Goal: Task Accomplishment & Management: Use online tool/utility

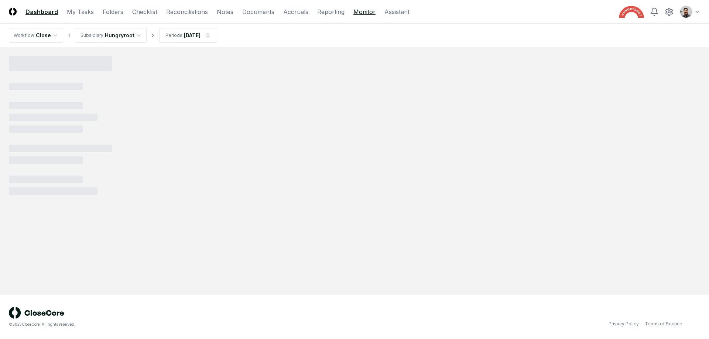
click at [356, 14] on link "Monitor" at bounding box center [364, 11] width 22 height 9
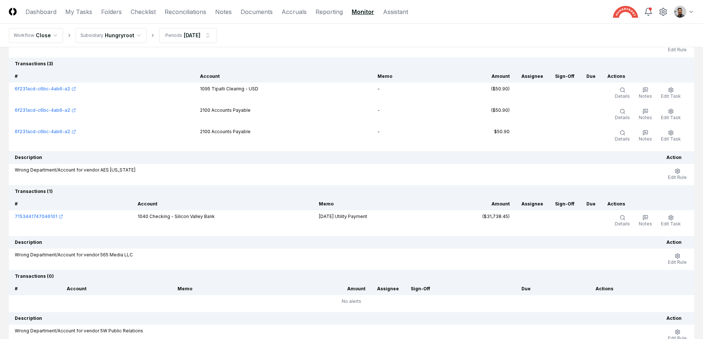
scroll to position [94, 0]
drag, startPoint x: 229, startPoint y: 109, endPoint x: 224, endPoint y: 111, distance: 6.0
click at [224, 112] on td "2100 Accounts Payable" at bounding box center [283, 113] width 178 height 21
click at [224, 111] on td "2100 Accounts Payable" at bounding box center [283, 113] width 178 height 21
drag, startPoint x: 226, startPoint y: 109, endPoint x: 249, endPoint y: 111, distance: 23.8
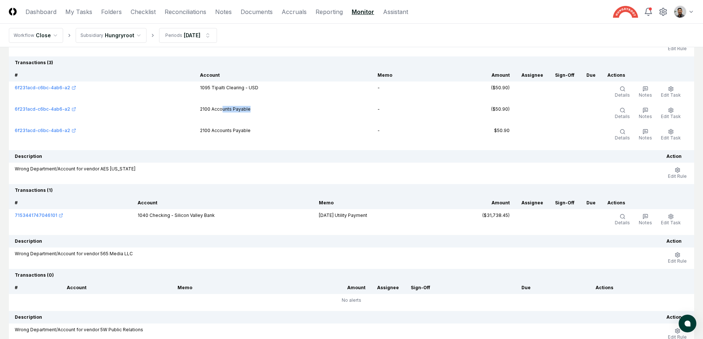
click at [249, 111] on td "2100 Accounts Payable" at bounding box center [283, 113] width 178 height 21
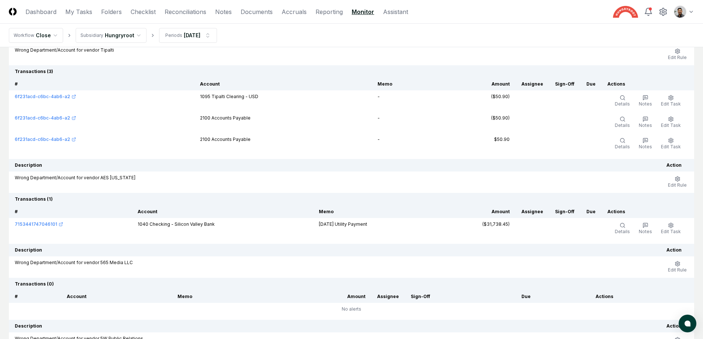
scroll to position [44, 0]
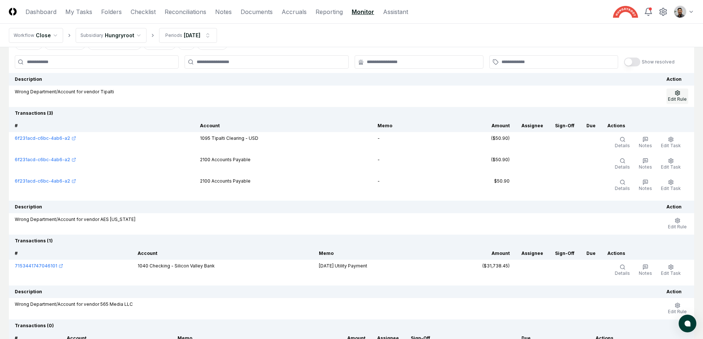
click at [674, 95] on button "Edit Rule" at bounding box center [678, 97] width 22 height 16
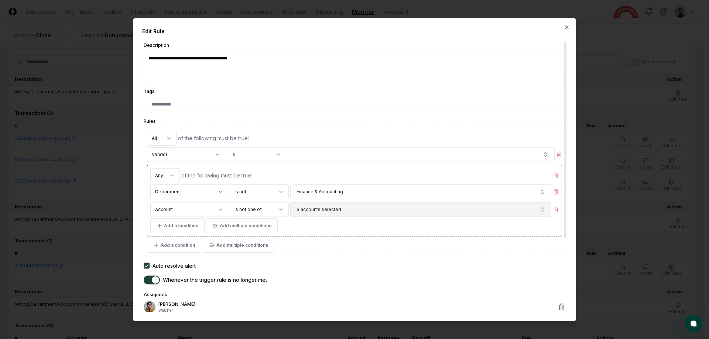
click at [438, 204] on button "3 accounts selected" at bounding box center [420, 209] width 261 height 15
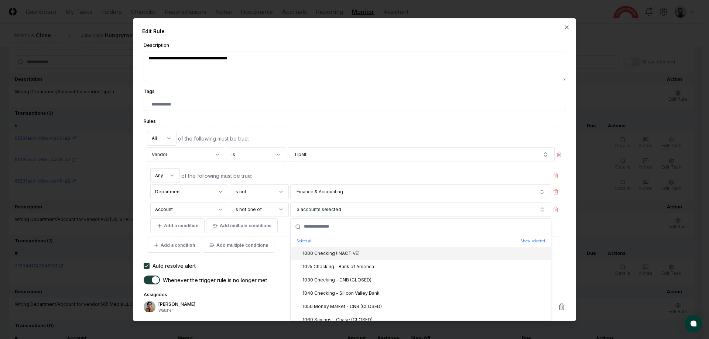
click at [585, 130] on div at bounding box center [354, 169] width 709 height 339
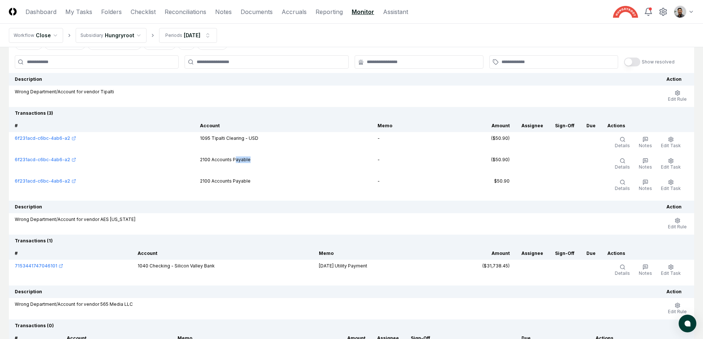
drag, startPoint x: 235, startPoint y: 159, endPoint x: 244, endPoint y: 169, distance: 13.6
click at [244, 169] on td "2100 Accounts Payable" at bounding box center [283, 164] width 178 height 21
drag, startPoint x: 241, startPoint y: 161, endPoint x: 244, endPoint y: 175, distance: 14.0
click at [244, 175] on tbody "6f231acd-c6bc-4ab6-a2 1095 Tipalti Clearing - USD - ($50.90) Details Notes Edit…" at bounding box center [351, 164] width 685 height 64
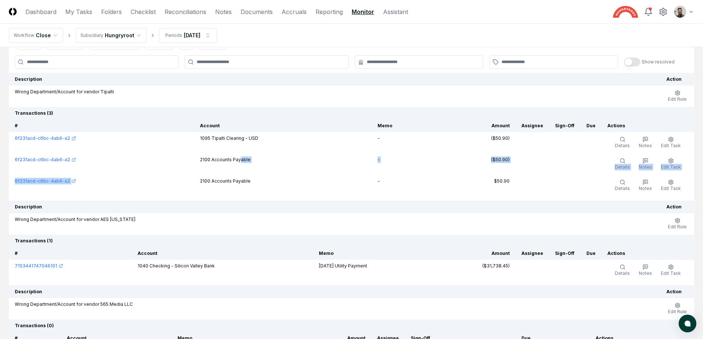
click at [244, 175] on td "2100 Accounts Payable" at bounding box center [283, 185] width 178 height 21
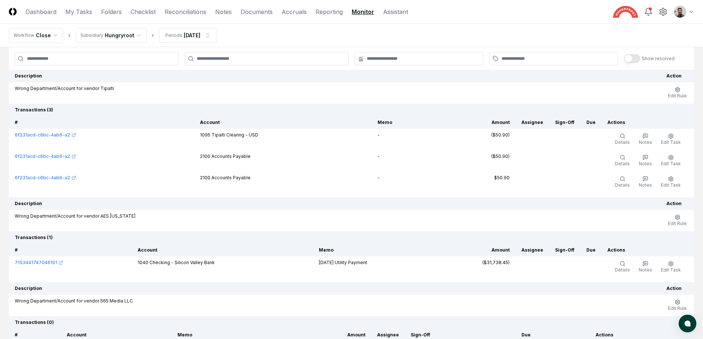
scroll to position [55, 0]
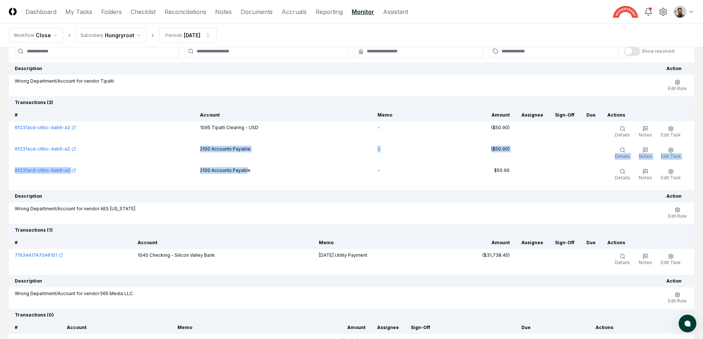
drag, startPoint x: 238, startPoint y: 145, endPoint x: 247, endPoint y: 169, distance: 24.9
click at [247, 169] on tbody "6f231acd-c6bc-4ab6-a2 1095 Tipalti Clearing - USD - ($50.90) Details Notes Edit…" at bounding box center [351, 153] width 685 height 64
click at [247, 169] on td "2100 Accounts Payable" at bounding box center [283, 174] width 178 height 21
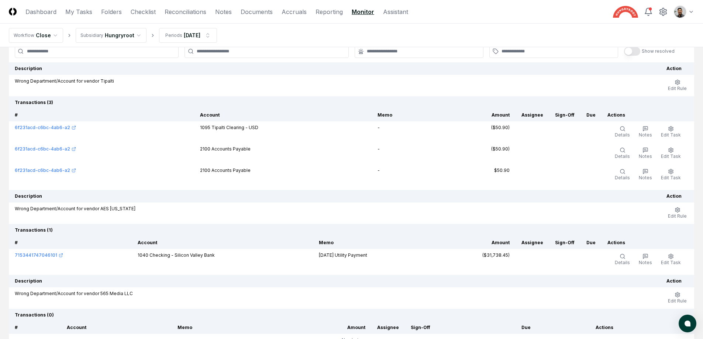
drag, startPoint x: 230, startPoint y: 149, endPoint x: 243, endPoint y: 173, distance: 26.6
click at [243, 173] on tbody "6f231acd-c6bc-4ab6-a2 1095 Tipalti Clearing - USD - ($50.90) Details Notes Edit…" at bounding box center [351, 153] width 685 height 64
drag, startPoint x: 224, startPoint y: 149, endPoint x: 231, endPoint y: 170, distance: 21.7
click at [231, 170] on tbody "6f231acd-c6bc-4ab6-a2 1095 Tipalti Clearing - USD - ($50.90) Details Notes Edit…" at bounding box center [351, 153] width 685 height 64
click at [231, 170] on td "2100 Accounts Payable" at bounding box center [283, 174] width 178 height 21
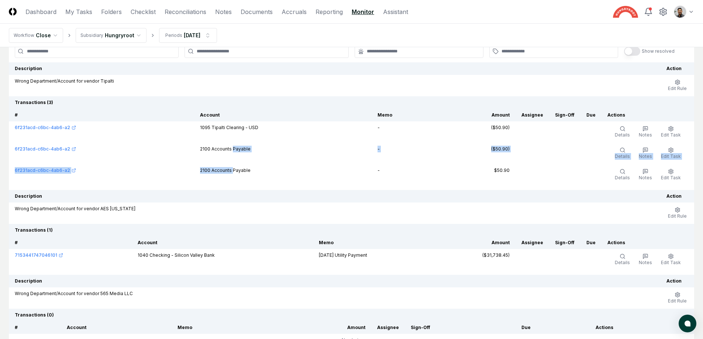
drag, startPoint x: 231, startPoint y: 170, endPoint x: 233, endPoint y: 148, distance: 22.2
click at [233, 148] on tbody "6f231acd-c6bc-4ab6-a2 1095 Tipalti Clearing - USD - ($50.90) Details Notes Edit…" at bounding box center [351, 153] width 685 height 64
click at [233, 148] on td "2100 Accounts Payable" at bounding box center [283, 153] width 178 height 21
drag, startPoint x: 233, startPoint y: 148, endPoint x: 235, endPoint y: 172, distance: 24.5
click at [235, 172] on tbody "6f231acd-c6bc-4ab6-a2 1095 Tipalti Clearing - USD - ($50.90) Details Notes Edit…" at bounding box center [351, 153] width 685 height 64
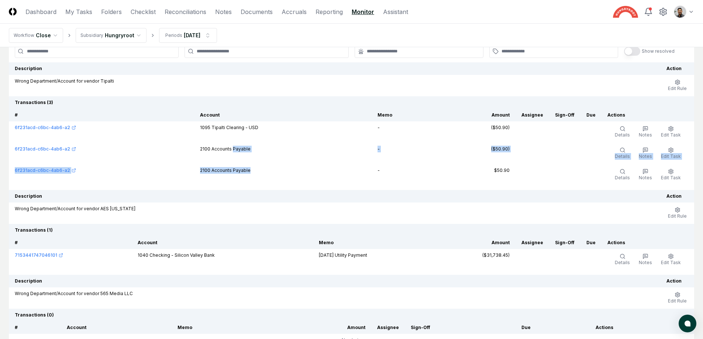
click at [235, 172] on td "2100 Accounts Payable" at bounding box center [283, 174] width 178 height 21
drag, startPoint x: 234, startPoint y: 152, endPoint x: 233, endPoint y: 170, distance: 17.8
click at [233, 170] on tbody "6f231acd-c6bc-4ab6-a2 1095 Tipalti Clearing - USD - ($50.90) Details Notes Edit…" at bounding box center [351, 153] width 685 height 64
click at [233, 170] on td "2100 Accounts Payable" at bounding box center [283, 174] width 178 height 21
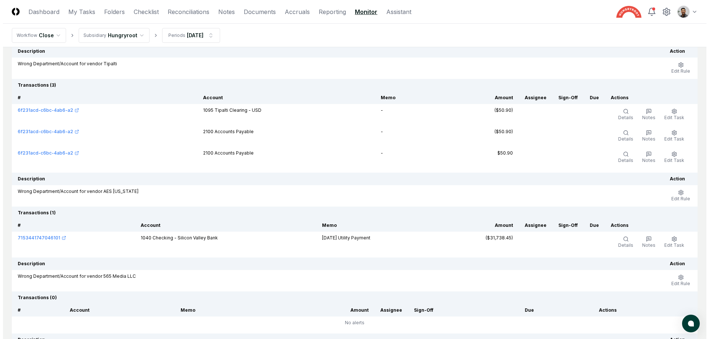
scroll to position [16, 0]
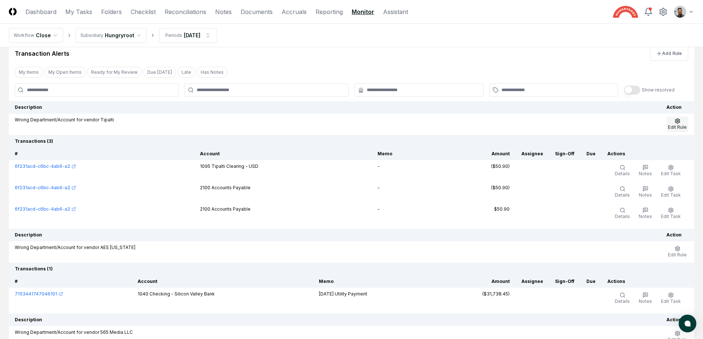
click at [678, 123] on icon "button" at bounding box center [677, 120] width 4 height 5
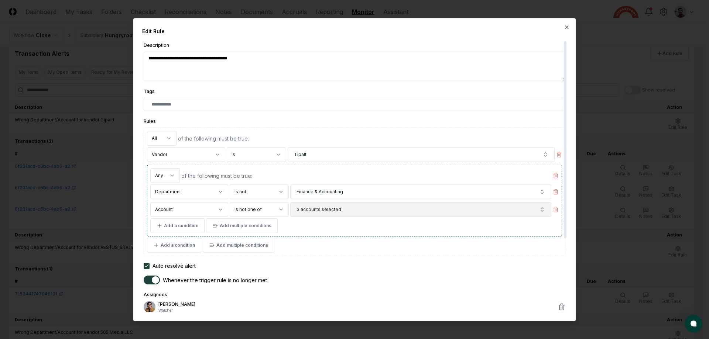
click at [369, 213] on button "3 accounts selected" at bounding box center [420, 209] width 261 height 15
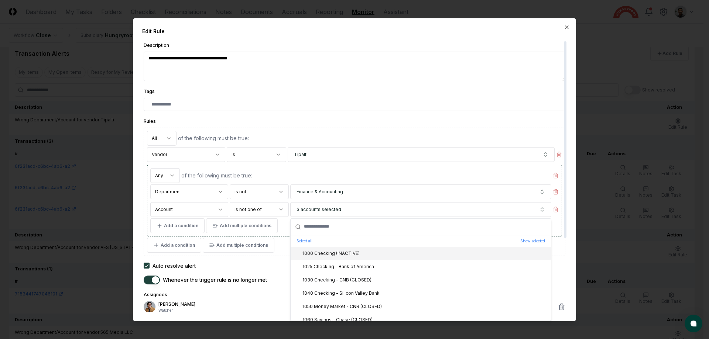
click at [376, 172] on div "of the following must be true:" at bounding box center [366, 176] width 370 height 8
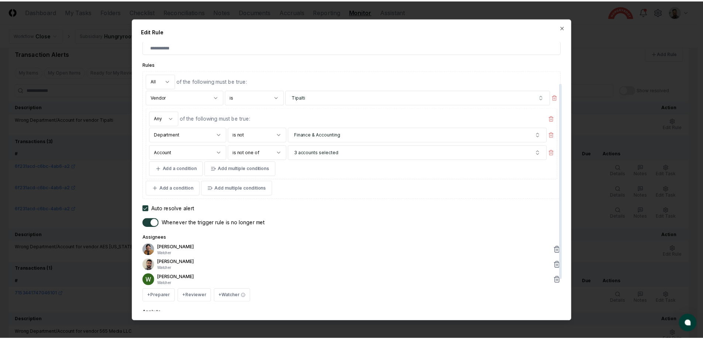
scroll to position [58, 0]
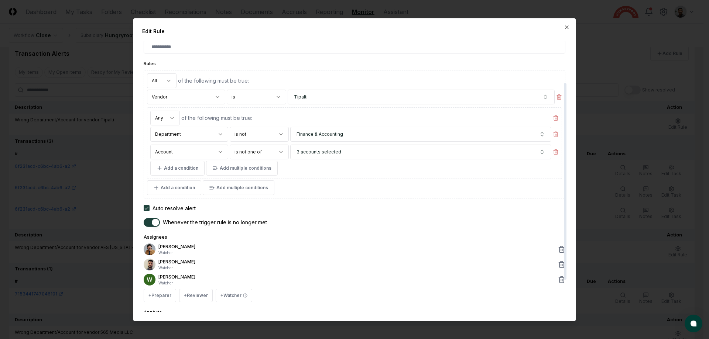
type textarea "*"
click at [86, 188] on div at bounding box center [354, 169] width 709 height 339
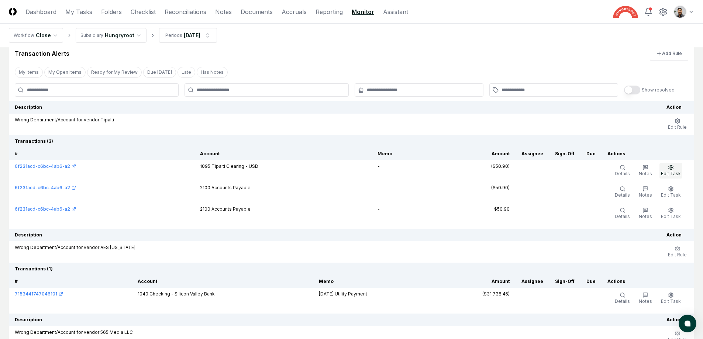
click at [669, 168] on icon "button" at bounding box center [671, 168] width 6 height 6
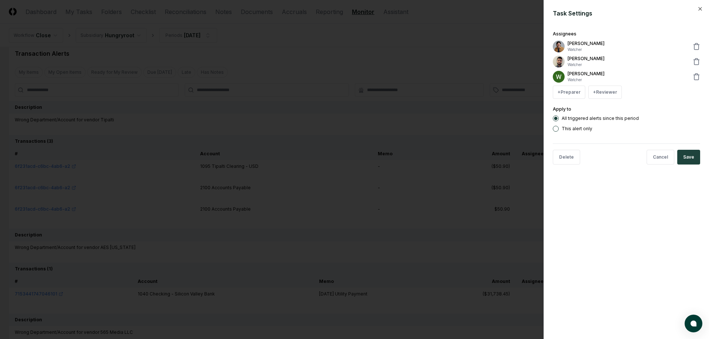
click at [476, 175] on div at bounding box center [354, 169] width 709 height 339
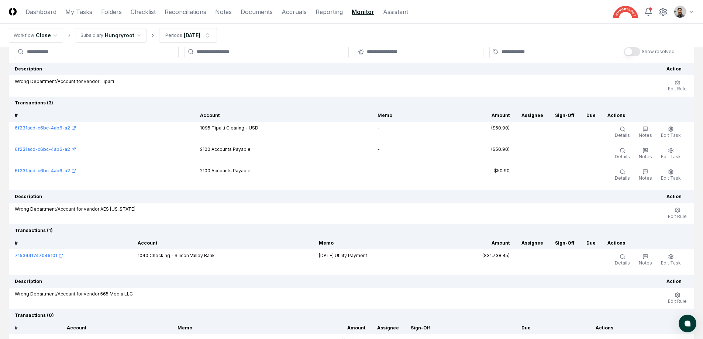
scroll to position [62, 0]
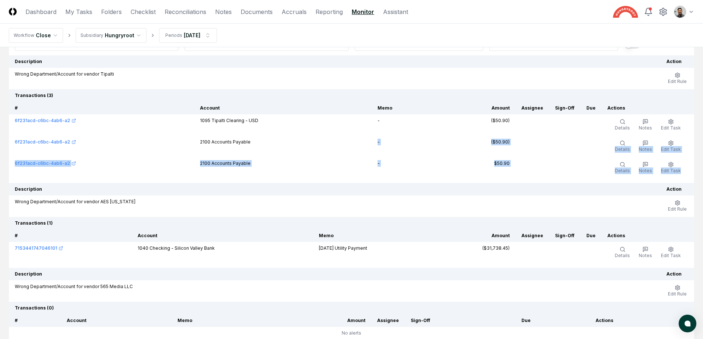
drag, startPoint x: 333, startPoint y: 175, endPoint x: 334, endPoint y: 147, distance: 27.7
click at [334, 147] on td "2100 Accounts Payable" at bounding box center [283, 146] width 178 height 21
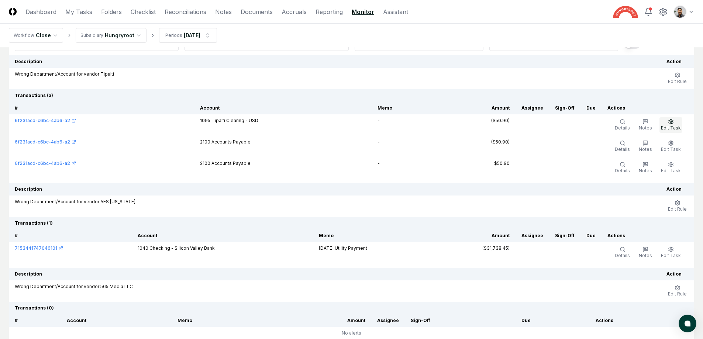
click at [668, 128] on span "Edit Task" at bounding box center [671, 128] width 20 height 6
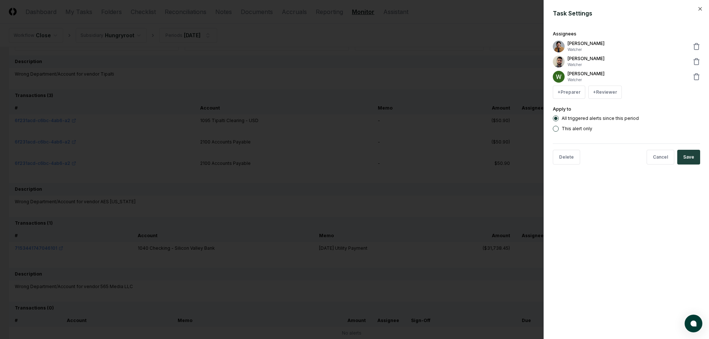
click at [381, 168] on div at bounding box center [354, 169] width 709 height 339
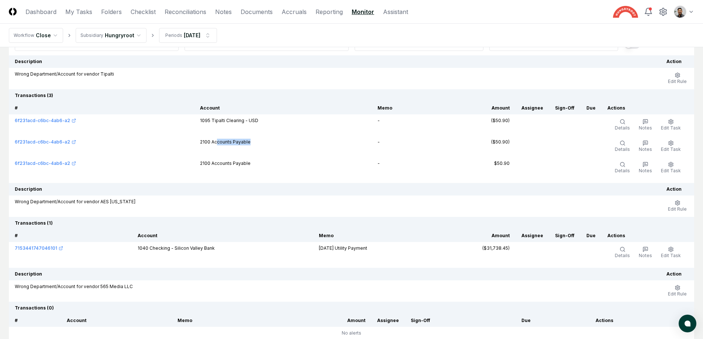
drag, startPoint x: 216, startPoint y: 140, endPoint x: 224, endPoint y: 157, distance: 18.5
click at [224, 157] on tbody "6f231acd-c6bc-4ab6-a2 1095 Tipalti Clearing - USD - ($50.90) Details Notes Edit…" at bounding box center [351, 146] width 685 height 64
click at [224, 157] on td "2100 Accounts Payable" at bounding box center [283, 167] width 178 height 21
drag, startPoint x: 227, startPoint y: 143, endPoint x: 228, endPoint y: 154, distance: 10.7
click at [228, 154] on td "2100 Accounts Payable" at bounding box center [283, 146] width 178 height 21
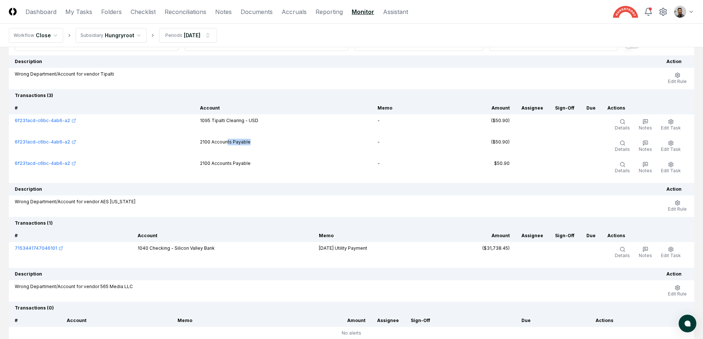
click at [228, 154] on td "2100 Accounts Payable" at bounding box center [283, 146] width 178 height 21
drag, startPoint x: 229, startPoint y: 144, endPoint x: 231, endPoint y: 157, distance: 13.0
click at [231, 157] on td "2100 Accounts Payable" at bounding box center [283, 146] width 178 height 21
drag, startPoint x: 251, startPoint y: 164, endPoint x: 241, endPoint y: 149, distance: 18.3
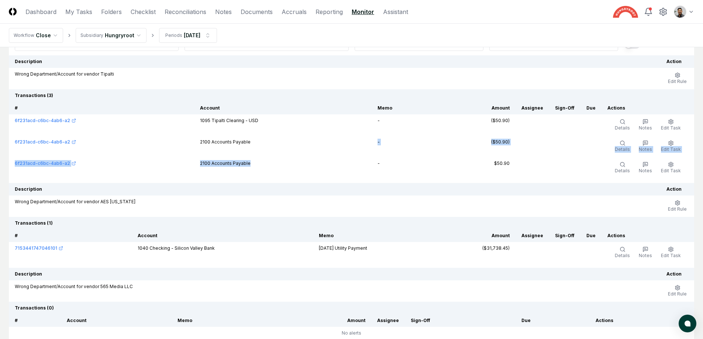
click at [241, 149] on tbody "6f231acd-c6bc-4ab6-a2 1095 Tipalti Clearing - USD - ($50.90) Details Notes Edit…" at bounding box center [351, 146] width 685 height 64
click at [241, 149] on td "2100 Accounts Payable" at bounding box center [283, 146] width 178 height 21
click at [238, 143] on td "2100 Accounts Payable" at bounding box center [283, 146] width 178 height 21
click at [238, 147] on td "2100 Accounts Payable" at bounding box center [283, 146] width 178 height 21
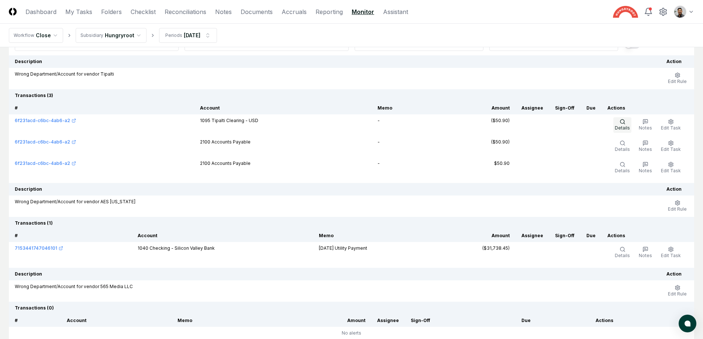
click at [629, 125] on span "Details" at bounding box center [622, 128] width 15 height 6
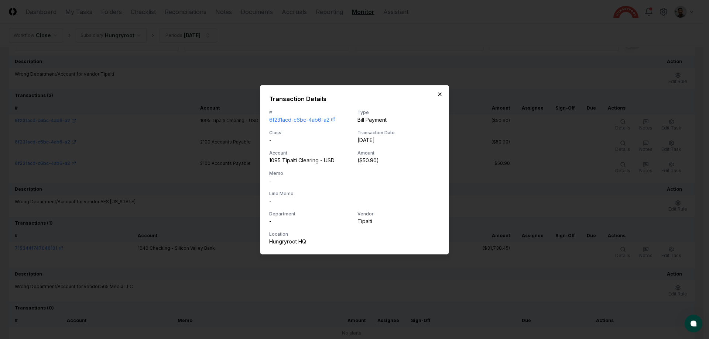
click at [440, 94] on icon "button" at bounding box center [440, 94] width 6 height 6
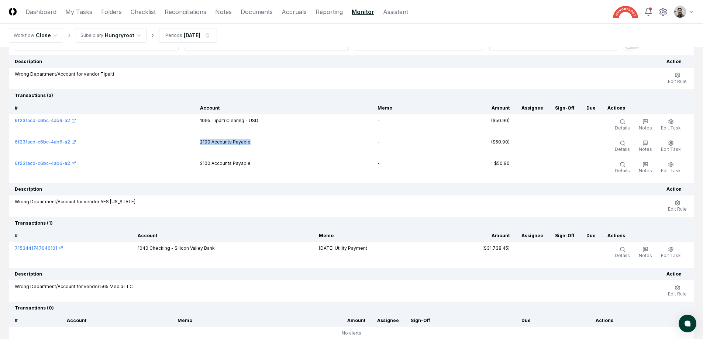
drag, startPoint x: 290, startPoint y: 142, endPoint x: 211, endPoint y: 136, distance: 78.8
click at [211, 136] on td "2100 Accounts Payable" at bounding box center [283, 146] width 178 height 21
click at [623, 126] on span "Details" at bounding box center [622, 128] width 15 height 6
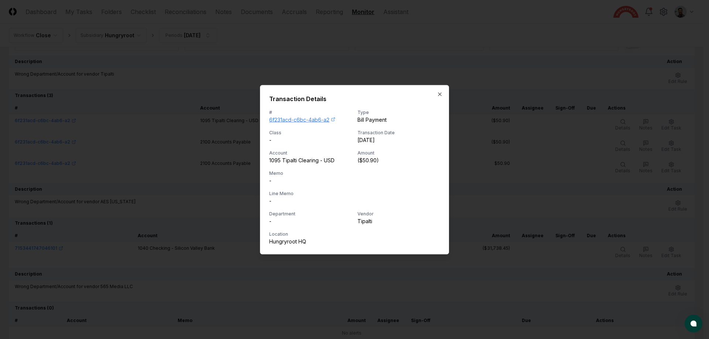
click at [324, 118] on link "6f231acd-c6bc-4ab6-a2" at bounding box center [310, 120] width 82 height 8
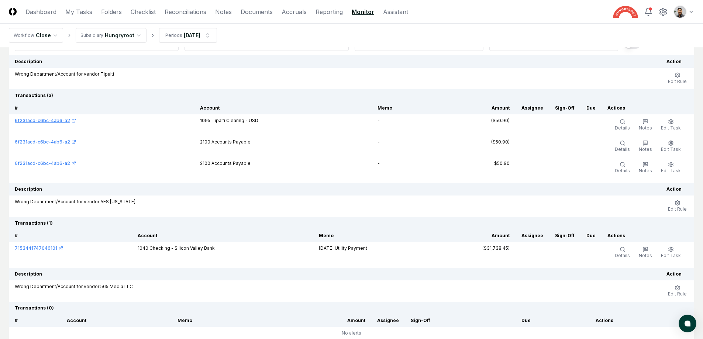
click at [57, 120] on div "6f231acd-c6bc-4ab6-a2" at bounding box center [42, 120] width 55 height 7
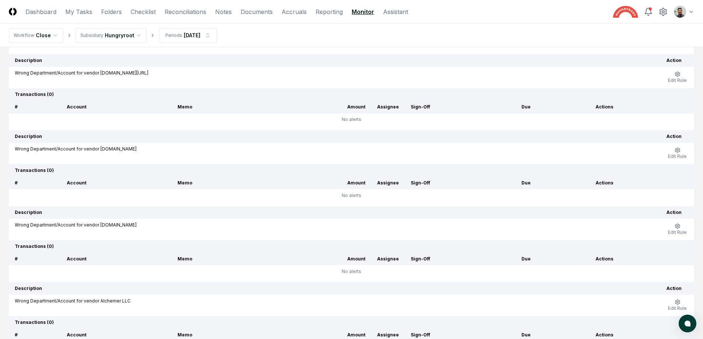
scroll to position [0, 0]
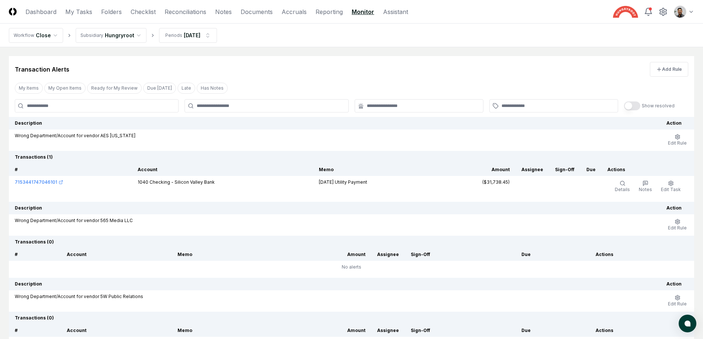
drag, startPoint x: 351, startPoint y: 187, endPoint x: 309, endPoint y: 184, distance: 42.6
click at [309, 184] on tr "7153441747046101 1040 Checking - Silicon Valley Bank [DATE] Utility Payment ($3…" at bounding box center [351, 186] width 685 height 21
click at [309, 184] on td "1040 Checking - Silicon Valley Bank" at bounding box center [223, 186] width 182 height 21
drag, startPoint x: 312, startPoint y: 181, endPoint x: 359, endPoint y: 183, distance: 46.6
click at [358, 183] on tr "7153441747046101 1040 Checking - Silicon Valley Bank [DATE] Utility Payment ($3…" at bounding box center [351, 186] width 685 height 21
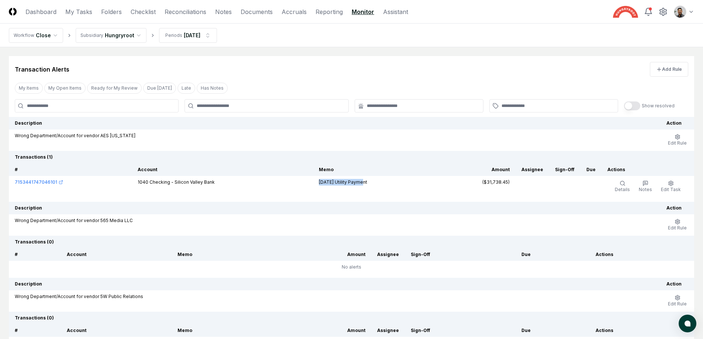
click at [359, 183] on td "[DATE] Utility Payment" at bounding box center [374, 186] width 123 height 21
